Goal: Check status: Check status

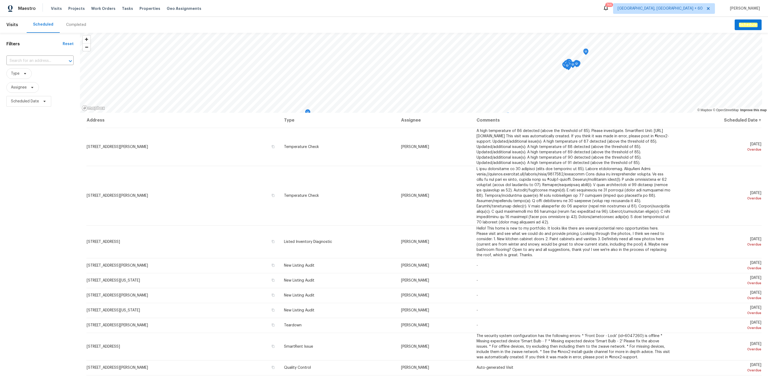
click at [71, 22] on div "Completed" at bounding box center [76, 25] width 33 height 16
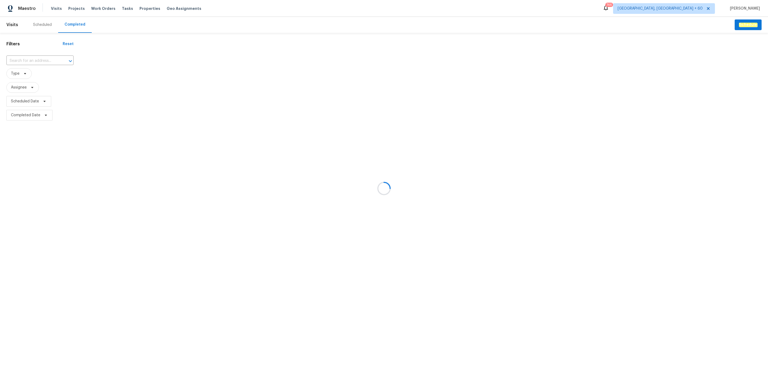
click at [30, 62] on div at bounding box center [384, 188] width 768 height 377
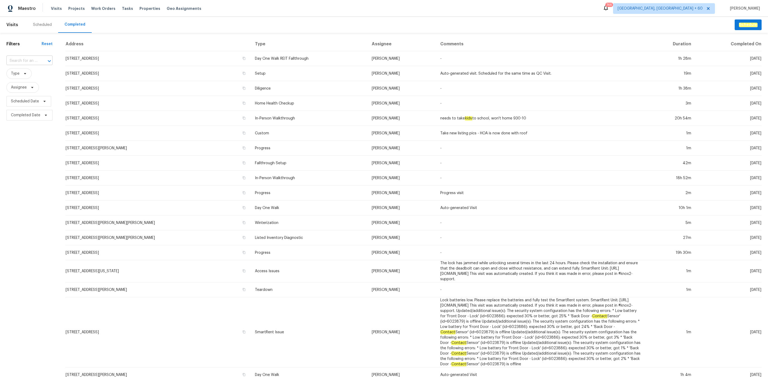
click at [37, 60] on input "text" at bounding box center [21, 61] width 31 height 8
paste input "[STREET_ADDRESS]"
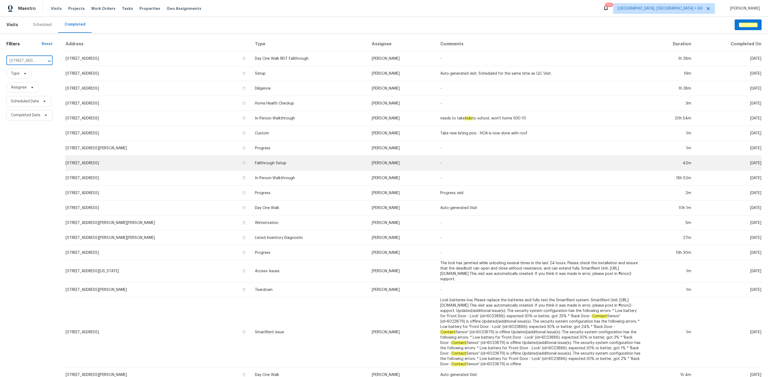
scroll to position [0, 44]
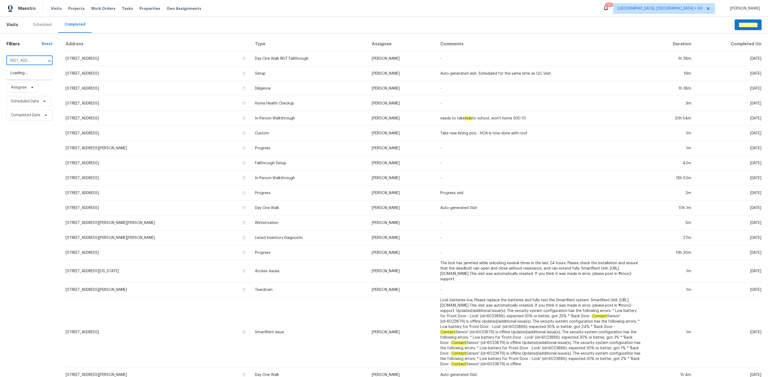
type input "[STREET_ADDRESS]"
click at [31, 77] on li "[STREET_ADDRESS]" at bounding box center [29, 73] width 46 height 9
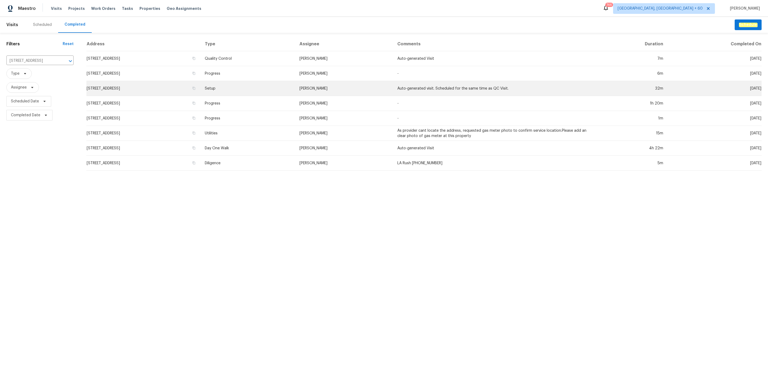
click at [271, 82] on td "Setup" at bounding box center [247, 88] width 95 height 15
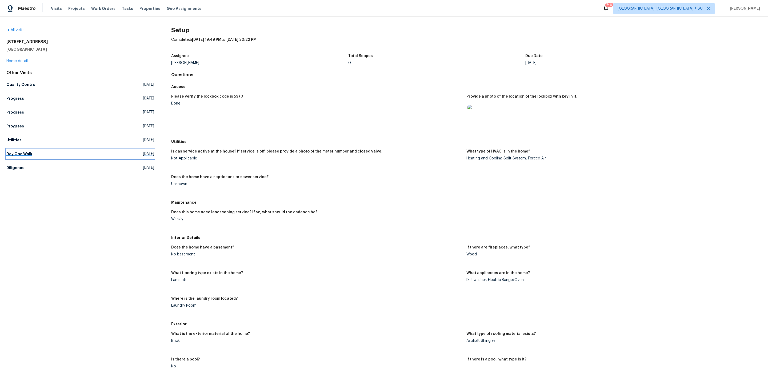
click at [68, 154] on link "Day One Walk [DATE]" at bounding box center [80, 154] width 148 height 10
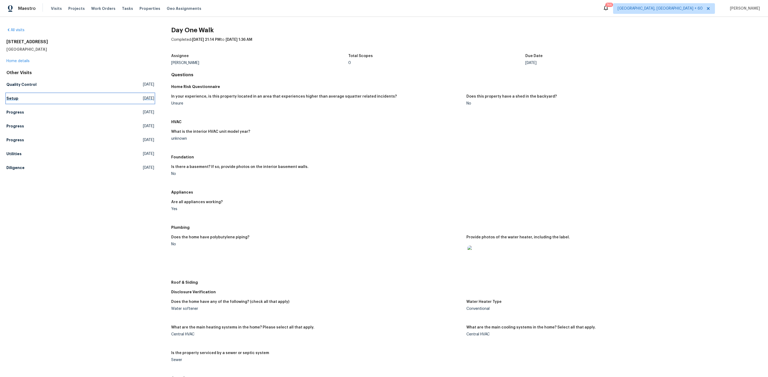
click at [111, 97] on link "Setup [DATE]" at bounding box center [80, 99] width 148 height 10
